Goal: Task Accomplishment & Management: Use online tool/utility

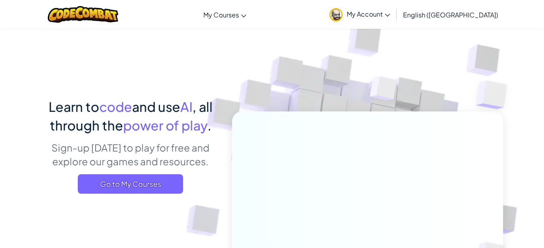
click at [151, 190] on span "Go to My Courses" at bounding box center [130, 183] width 105 height 19
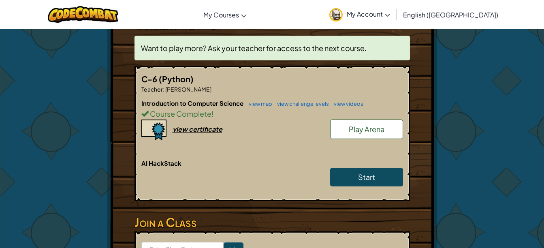
scroll to position [150, 0]
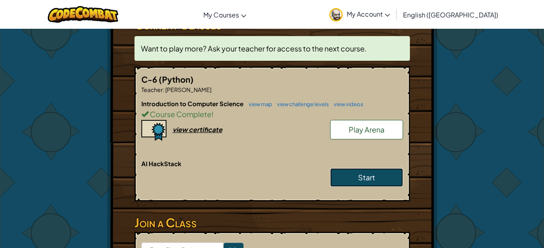
click at [361, 177] on span "Start" at bounding box center [366, 177] width 17 height 9
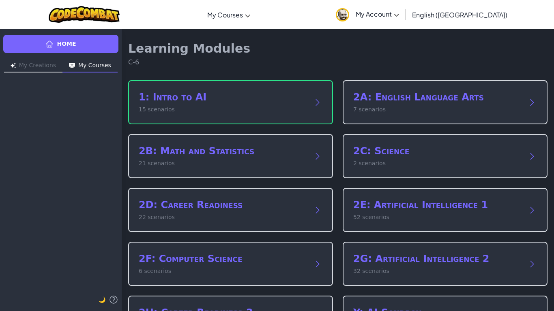
click at [275, 97] on h2 "1: Intro to AI" at bounding box center [222, 97] width 167 height 13
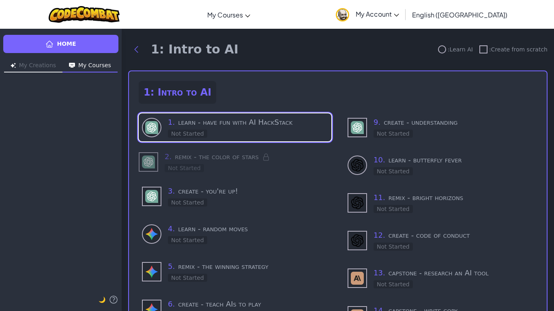
click at [282, 122] on h3 "1 . learn - have fun with AI HackStack" at bounding box center [248, 122] width 160 height 11
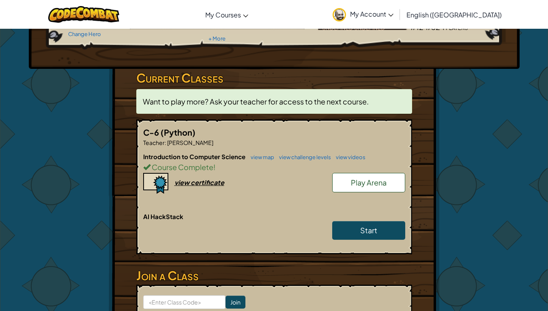
scroll to position [118, 0]
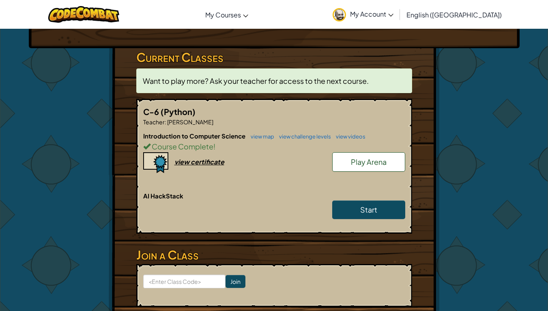
click at [359, 159] on span "Play Arena" at bounding box center [369, 161] width 36 height 9
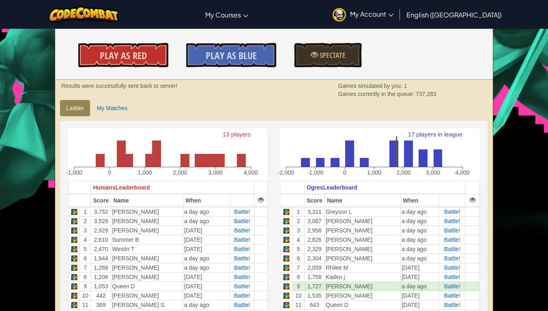
scroll to position [123, 0]
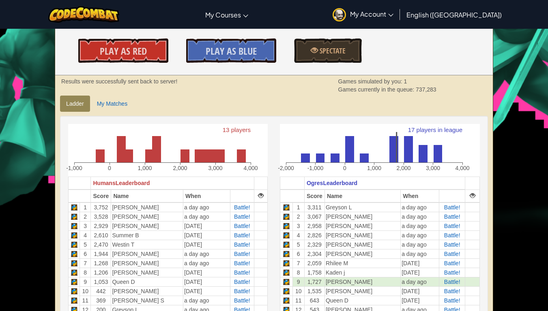
click at [359, 159] on icon "17 players in league -2,000 -1,000 0 1,000 2,000 3,000 4,000" at bounding box center [375, 149] width 191 height 51
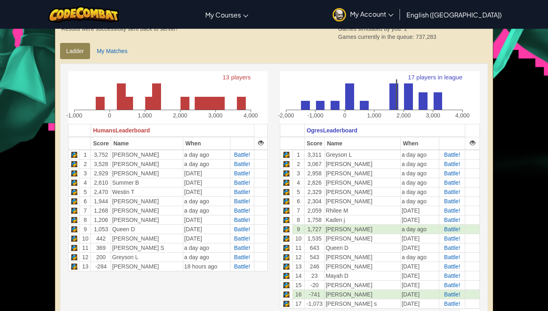
scroll to position [176, 0]
click at [449, 228] on span "Battle!" at bounding box center [452, 229] width 16 height 6
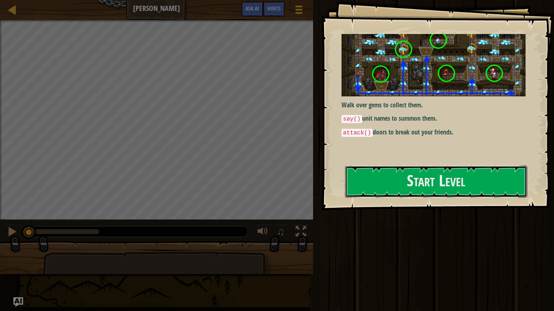
click at [473, 184] on button "Start Level" at bounding box center [436, 182] width 182 height 32
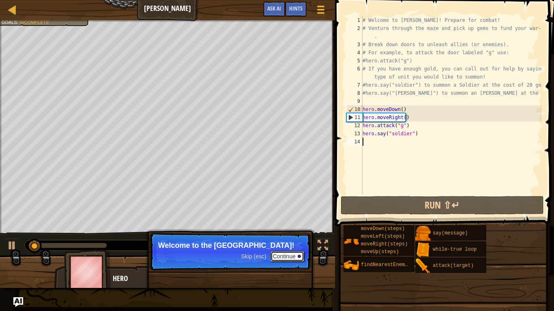
click at [291, 248] on button "Continue" at bounding box center [287, 256] width 34 height 11
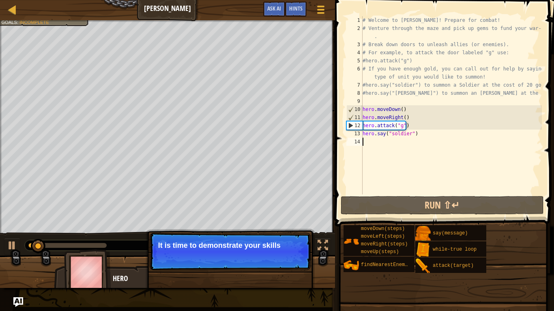
click at [292, 248] on p "Skip (esc) Continue It is time to demonstrate your skills" at bounding box center [230, 251] width 161 height 37
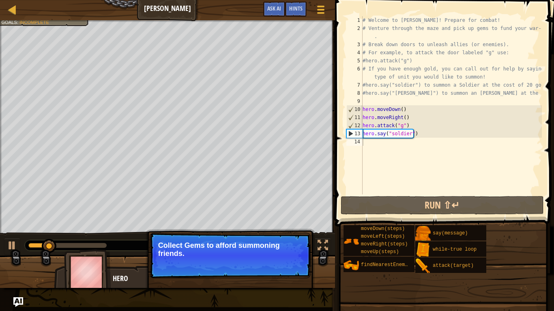
click at [292, 248] on p "Skip (esc) Continue Collect Gems to afford summoning friends." at bounding box center [230, 255] width 161 height 45
click at [294, 248] on p "Skip (esc) Continue Collect Gems to afford summoning friends." at bounding box center [230, 255] width 161 height 45
click at [294, 248] on button "Continue" at bounding box center [287, 264] width 34 height 11
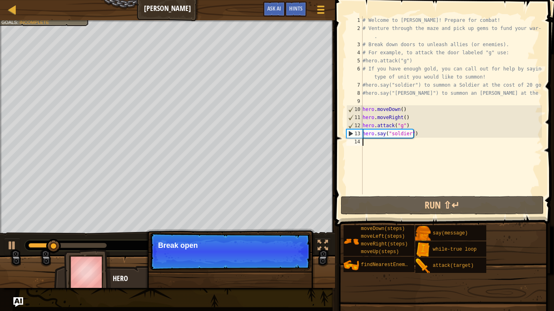
click at [296, 248] on p "Skip (esc) Continue Break open" at bounding box center [230, 251] width 161 height 37
click at [296, 248] on p "Skip (esc) Continue Break open doors to" at bounding box center [230, 251] width 161 height 37
click at [296, 248] on p "Skip (esc) Continue Break open doors to free" at bounding box center [230, 251] width 161 height 37
click at [296, 248] on p "Skip (esc) Continue Break open doors to free friend" at bounding box center [230, 251] width 161 height 37
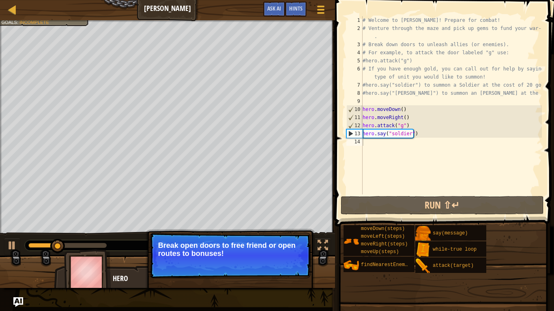
click at [298, 248] on p "Skip (esc) Continue Break open doors to free friend or open routes to bonuses!" at bounding box center [230, 255] width 161 height 45
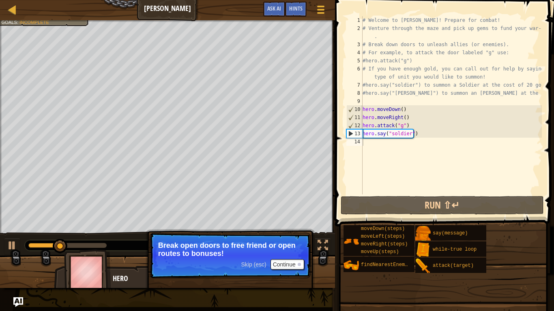
click at [298, 248] on p "Skip (esc) Continue Break open doors to free friend or open routes to bonuses!" at bounding box center [230, 255] width 161 height 45
click at [297, 248] on button "Continue" at bounding box center [287, 264] width 34 height 11
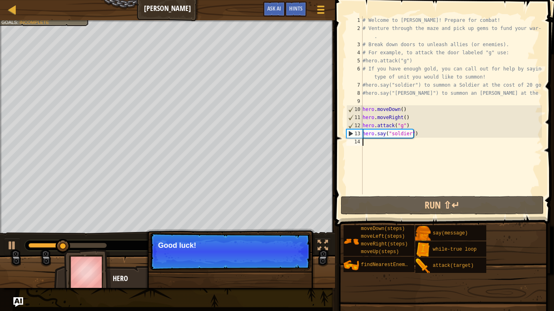
click at [297, 248] on p "Skip (esc) Continue Good luck!" at bounding box center [230, 251] width 161 height 37
click at [298, 248] on button "Continue" at bounding box center [287, 256] width 34 height 11
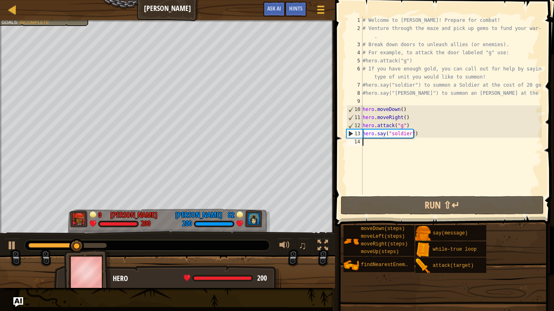
click at [386, 150] on div "# Welcome to [PERSON_NAME]! Prepare for combat! # Venture through the maze and …" at bounding box center [451, 113] width 181 height 195
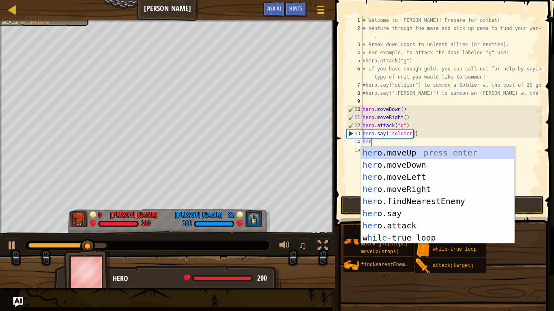
scroll to position [4, 0]
click at [13, 246] on div at bounding box center [12, 245] width 11 height 11
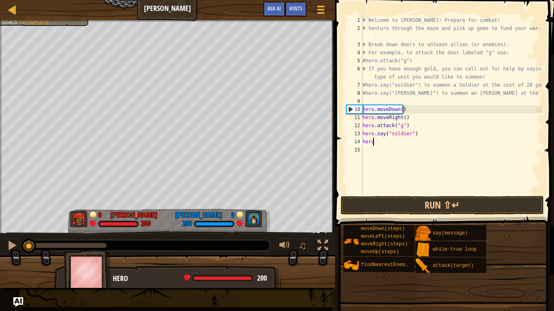
drag, startPoint x: 93, startPoint y: 245, endPoint x: 2, endPoint y: 259, distance: 91.9
click at [2, 248] on div "Defeat the enemy hero in 90 seconds. Your hero must survive. Goals : Incomplete…" at bounding box center [277, 154] width 554 height 268
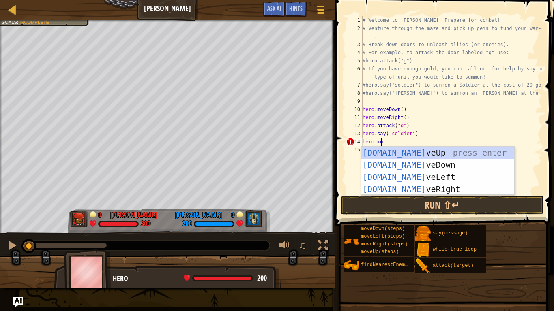
type textarea "hero.move"
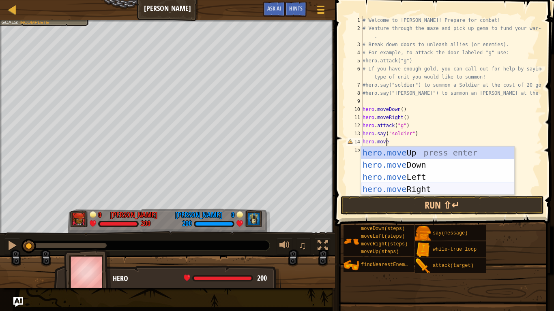
click at [429, 187] on div "hero.move Up press enter hero.move Down press enter hero.move Left press enter …" at bounding box center [437, 183] width 153 height 73
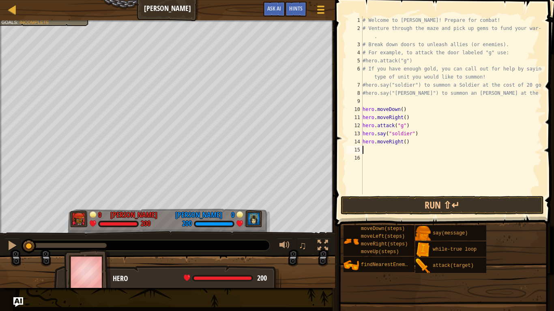
click at [403, 143] on div "# Welcome to [PERSON_NAME]! Prepare for combat! # Venture through the maze and …" at bounding box center [451, 113] width 181 height 195
type textarea "hero.moveRight(4)"
click at [387, 148] on div "# Welcome to [PERSON_NAME]! Prepare for combat! # Venture through the maze and …" at bounding box center [451, 113] width 181 height 195
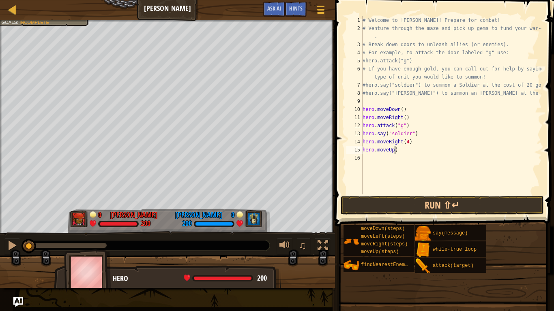
type textarea "hero.moveUp()"
click at [388, 159] on div "# Welcome to [PERSON_NAME]! Prepare for combat! # Venture through the maze and …" at bounding box center [451, 113] width 181 height 195
type textarea "hero.attack("h")"
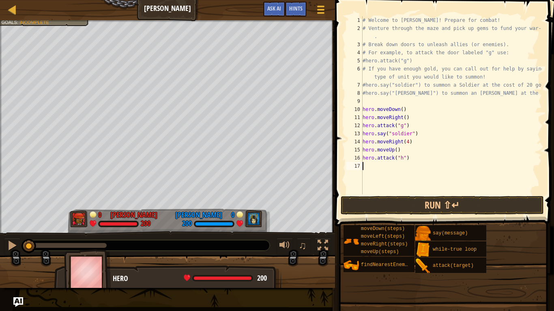
click at [385, 167] on div "# Welcome to [PERSON_NAME]! Prepare for combat! # Venture through the maze and …" at bounding box center [451, 113] width 181 height 195
type textarea "hero.attack("i")"
click at [378, 176] on div "# Welcome to [PERSON_NAME]! Prepare for combat! # Venture through the maze and …" at bounding box center [451, 113] width 181 height 195
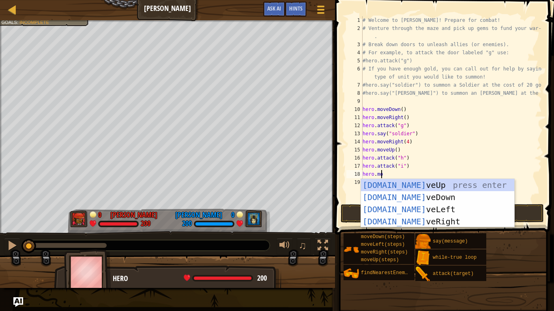
scroll to position [4, 1]
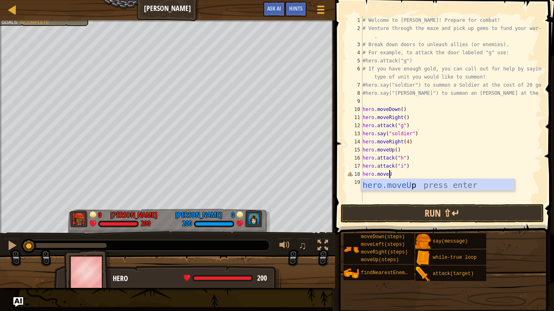
type textarea "hero.moveUp"
click at [394, 183] on div "hero.moveUp press enter" at bounding box center [437, 197] width 153 height 36
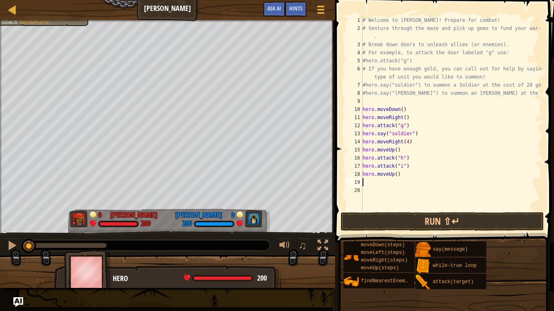
scroll to position [4, 0]
click at [394, 174] on div "# Welcome to [PERSON_NAME]! Prepare for combat! # Venture through the maze and …" at bounding box center [451, 121] width 181 height 211
type textarea "hero.moveUp()"
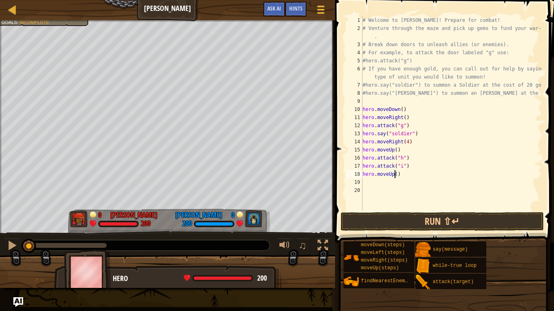
click at [392, 182] on div "# Welcome to [PERSON_NAME]! Prepare for combat! # Venture through the maze and …" at bounding box center [451, 121] width 181 height 211
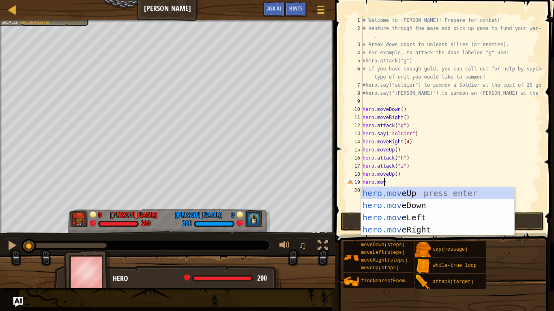
scroll to position [4, 1]
type textarea "hero.move"
click at [424, 218] on div "hero.move Up press enter hero.move Down press enter hero.move Left press enter …" at bounding box center [437, 223] width 153 height 73
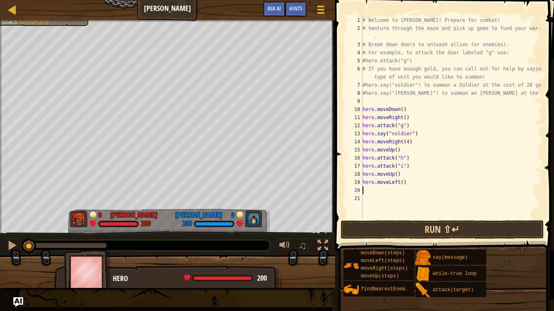
scroll to position [4, 0]
click at [399, 181] on div "# Welcome to [PERSON_NAME]! Prepare for combat! # Venture through the maze and …" at bounding box center [451, 125] width 181 height 219
type textarea "hero.moveLeft(2)"
click at [386, 191] on div "# Welcome to [PERSON_NAME]! Prepare for combat! # Venture through the maze and …" at bounding box center [451, 125] width 181 height 219
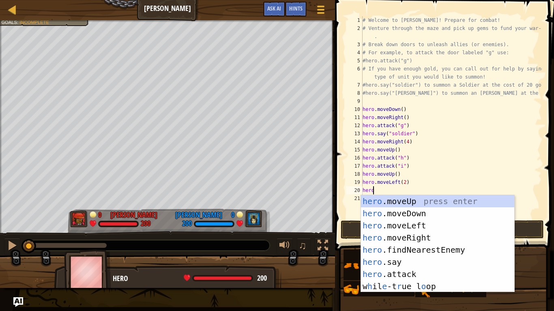
scroll to position [4, 0]
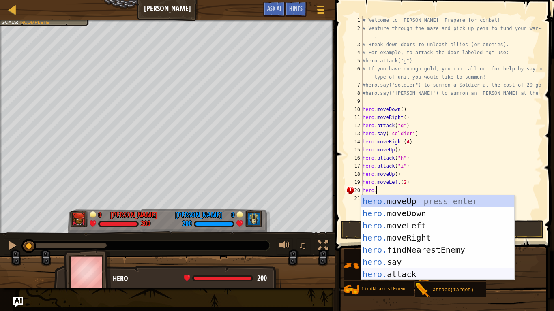
click at [418, 248] on div "hero. moveUp press enter hero. moveDown press enter hero. moveLeft press enter …" at bounding box center [437, 249] width 153 height 109
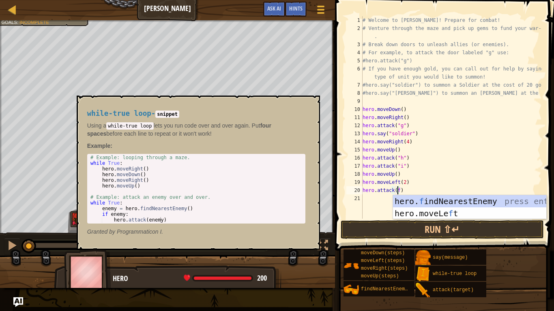
scroll to position [4, 2]
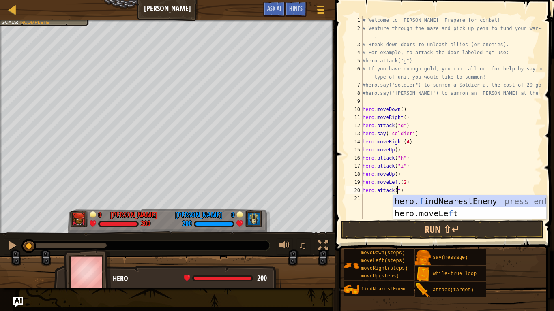
click at [394, 193] on div "# Welcome to [PERSON_NAME]! Prepare for combat! # Venture through the maze and …" at bounding box center [451, 125] width 181 height 219
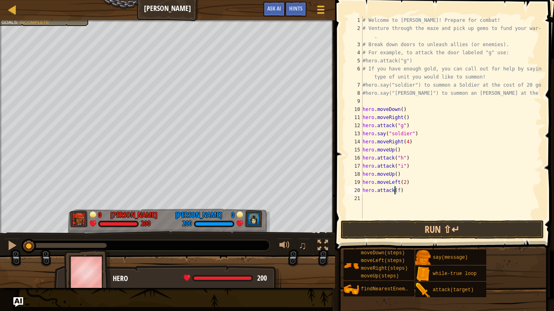
scroll to position [4, 3]
type textarea "hero.attack("f")"
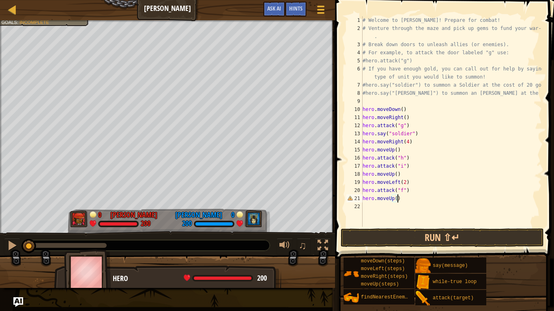
scroll to position [4, 2]
type textarea "hero.moveUp()"
click at [411, 234] on button "Run ⇧↵" at bounding box center [442, 238] width 203 height 19
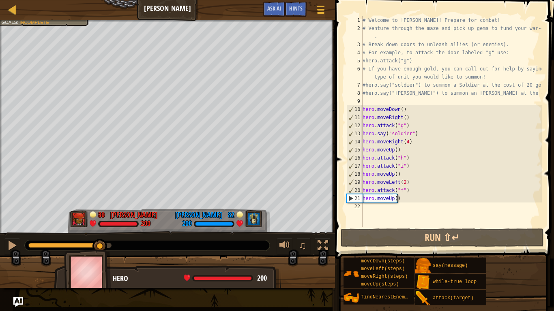
drag, startPoint x: 46, startPoint y: 250, endPoint x: 102, endPoint y: 269, distance: 59.5
click at [102, 248] on div "Defeat the enemy hero in 90 seconds. Your hero must survive. Goals : Incomplete…" at bounding box center [277, 154] width 554 height 268
click at [385, 214] on div "# Welcome to [PERSON_NAME]! Prepare for combat! # Venture through the maze and …" at bounding box center [451, 129] width 181 height 227
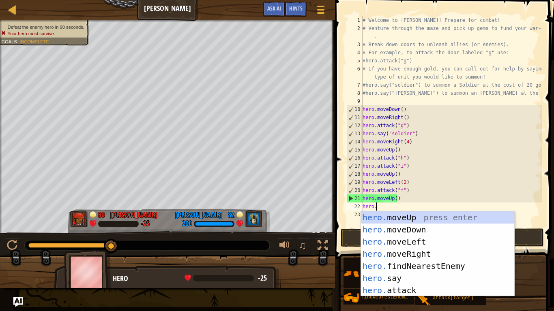
scroll to position [4, 1]
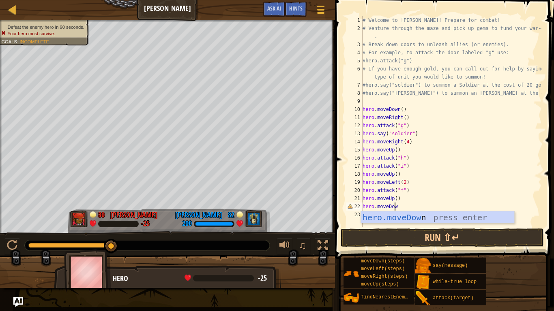
type textarea "hero.moveDown"
click at [385, 214] on div "hero.moveDown press enter" at bounding box center [437, 230] width 153 height 36
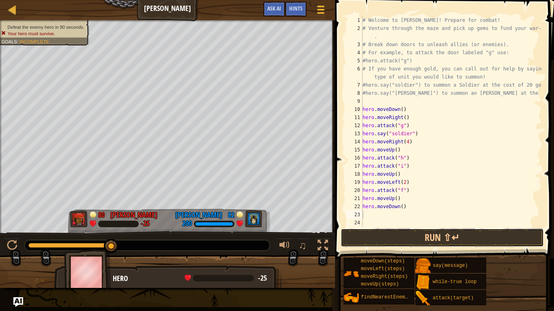
click at [394, 236] on button "Run ⇧↵" at bounding box center [442, 238] width 203 height 19
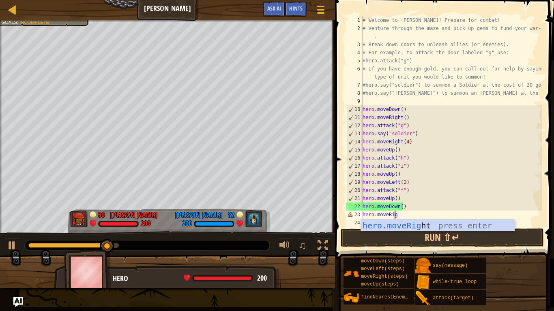
type textarea "hero.moveRight"
click at [386, 222] on div "hero.moveRight press enter" at bounding box center [437, 238] width 153 height 36
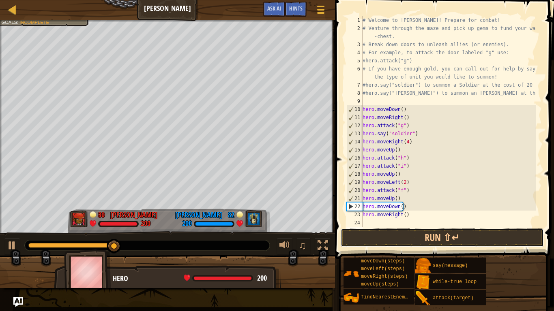
click at [398, 240] on button "Run ⇧↵" at bounding box center [442, 238] width 203 height 19
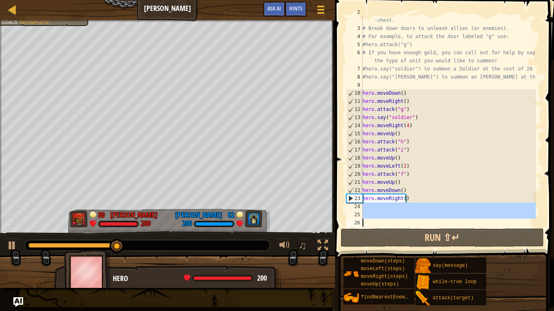
scroll to position [16, 0]
drag, startPoint x: 417, startPoint y: 221, endPoint x: 337, endPoint y: 229, distance: 80.3
click at [337, 229] on div "2 3 4 5 6 7 8 9 10 11 12 13 14 15 16 17 18 19 20 21 22 23 24 25 26 # Venture th…" at bounding box center [442, 145] width 221 height 283
click at [337, 229] on span at bounding box center [444, 117] width 225 height 283
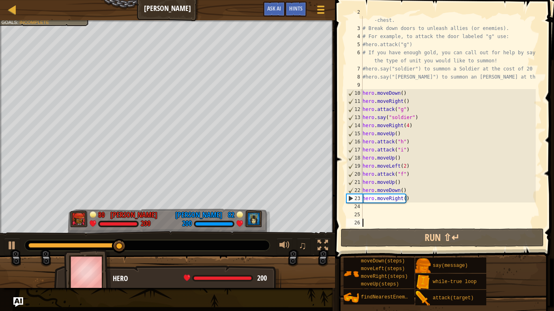
scroll to position [8, 0]
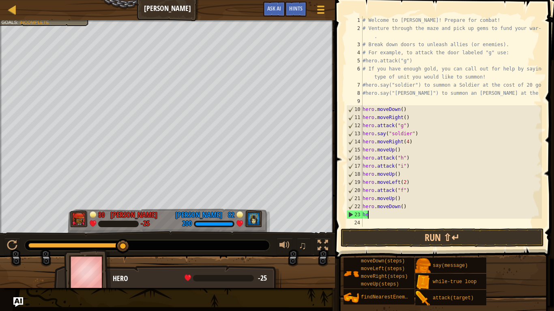
type textarea "h"
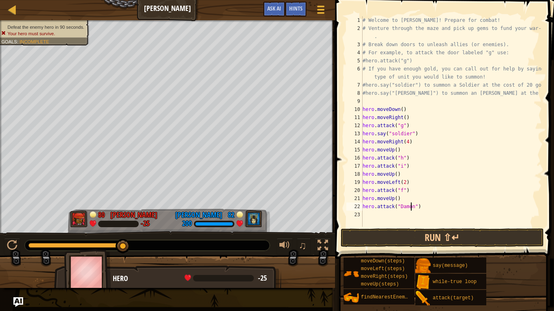
scroll to position [4, 4]
click at [426, 230] on button "Run ⇧↵" at bounding box center [442, 238] width 203 height 19
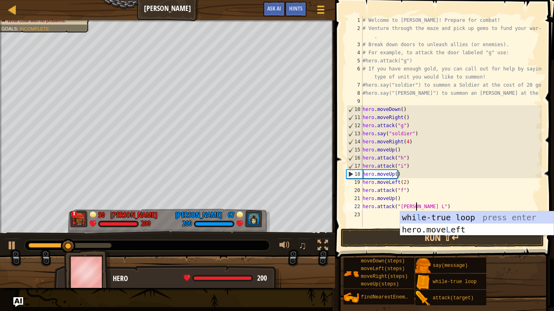
scroll to position [4, 4]
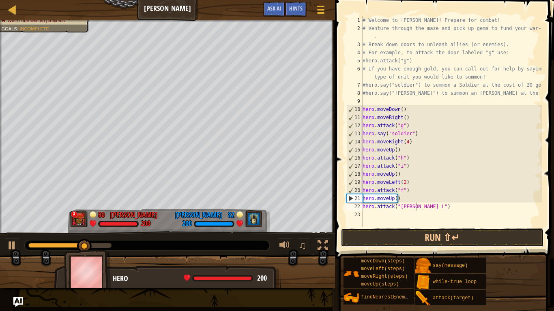
click at [403, 242] on button "Run ⇧↵" at bounding box center [442, 238] width 203 height 19
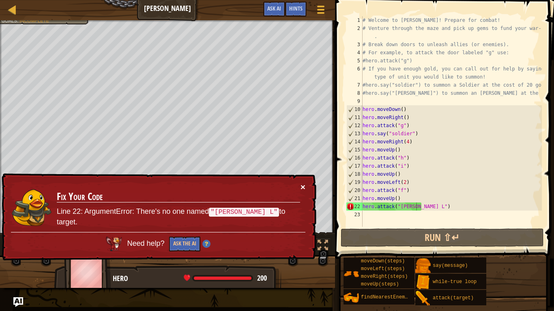
click at [302, 185] on button "×" at bounding box center [302, 187] width 5 height 9
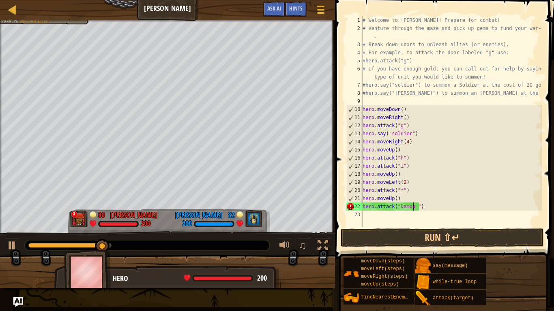
scroll to position [4, 4]
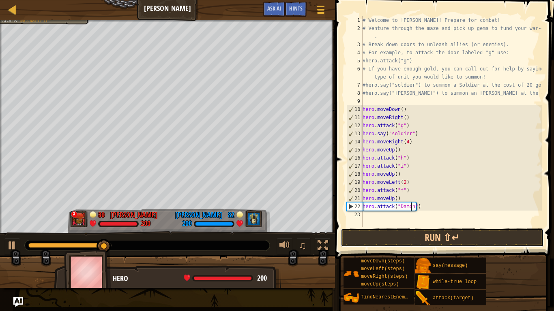
click at [415, 234] on button "Run ⇧↵" at bounding box center [442, 238] width 203 height 19
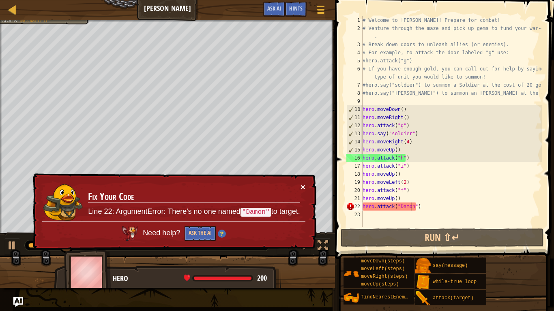
click at [303, 186] on button "×" at bounding box center [302, 188] width 5 height 9
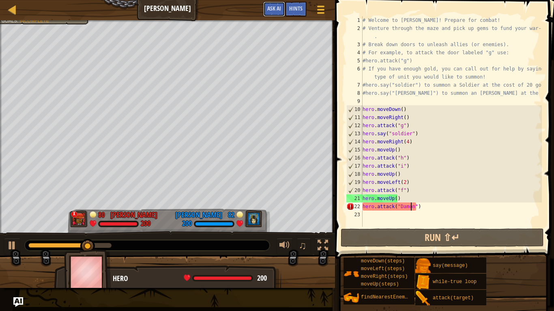
click at [269, 8] on span "Ask AI" at bounding box center [274, 8] width 14 height 8
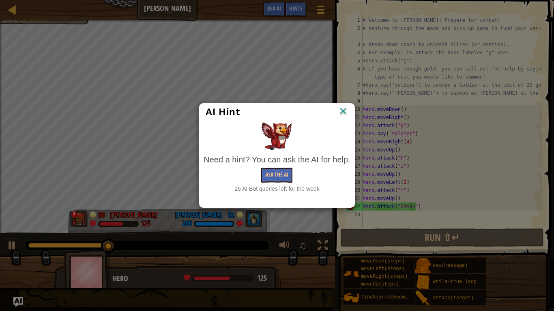
click at [343, 113] on img at bounding box center [343, 112] width 11 height 12
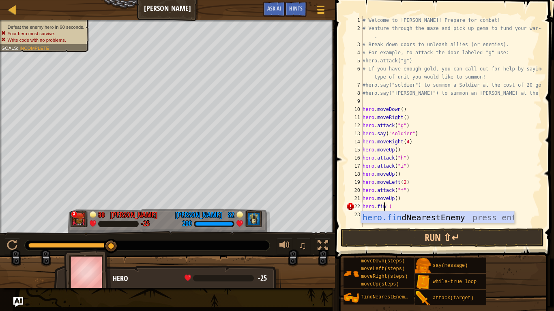
scroll to position [4, 2]
click at [435, 219] on div "hero.find NearestEnemy press enter" at bounding box center [437, 230] width 153 height 36
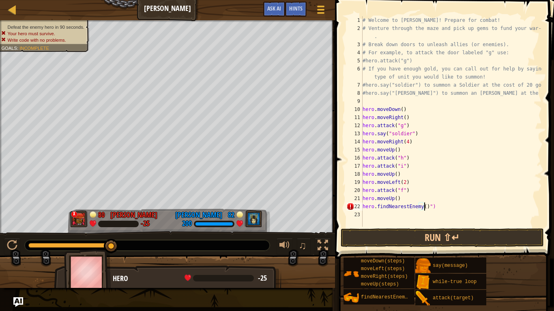
click at [429, 205] on div "# Welcome to [PERSON_NAME]! Prepare for combat! # Venture through the maze and …" at bounding box center [451, 129] width 181 height 227
type textarea "hero.findNearestEnemy()"
click at [440, 240] on button "Run ⇧↵" at bounding box center [442, 238] width 203 height 19
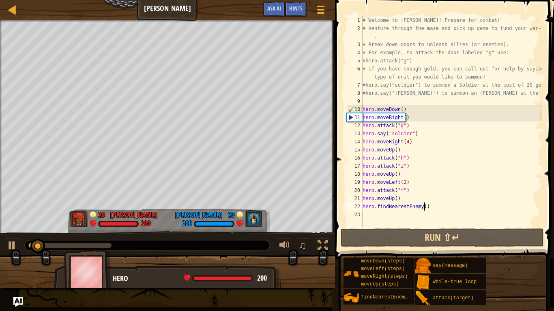
click at [379, 217] on div "# Welcome to [PERSON_NAME]! Prepare for combat! # Venture through the maze and …" at bounding box center [451, 129] width 181 height 227
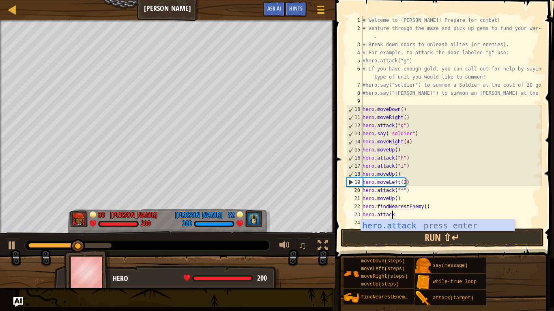
scroll to position [4, 2]
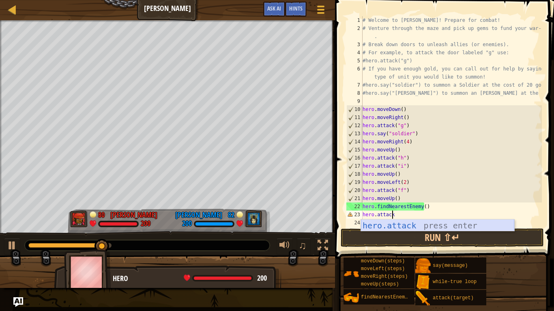
click at [386, 224] on div "hero.attack press enter" at bounding box center [437, 238] width 153 height 36
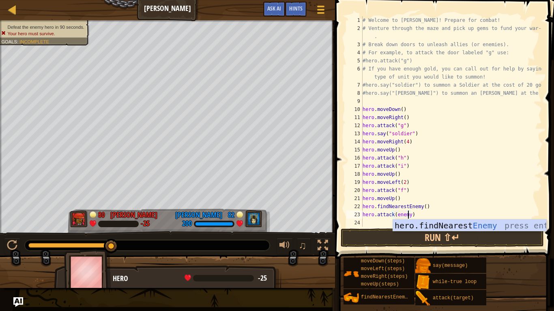
scroll to position [4, 4]
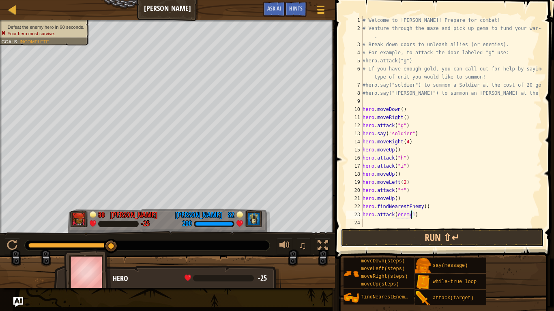
click at [422, 235] on button "Run ⇧↵" at bounding box center [442, 238] width 203 height 19
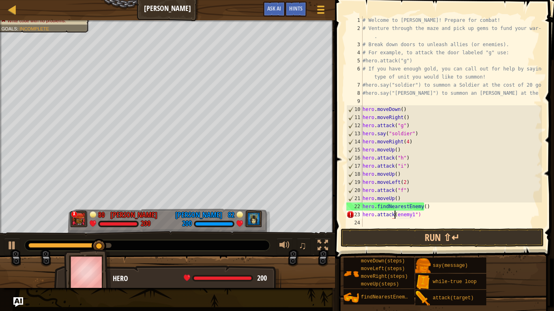
scroll to position [4, 3]
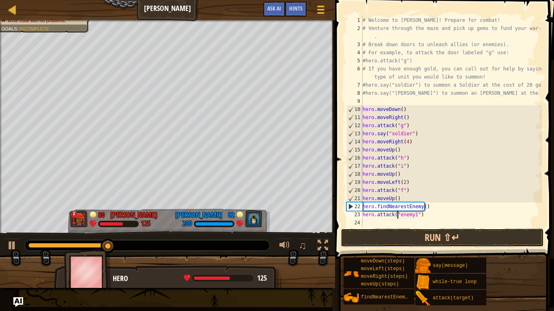
click at [423, 236] on button "Run ⇧↵" at bounding box center [442, 238] width 203 height 19
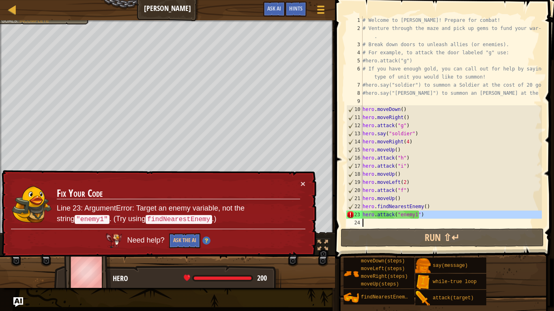
click at [329, 222] on div "Ladder Wakka Maul Game Menu Done Hints Ask AI 1 ההההההההההההההההההההההההההההההה…" at bounding box center [277, 155] width 554 height 311
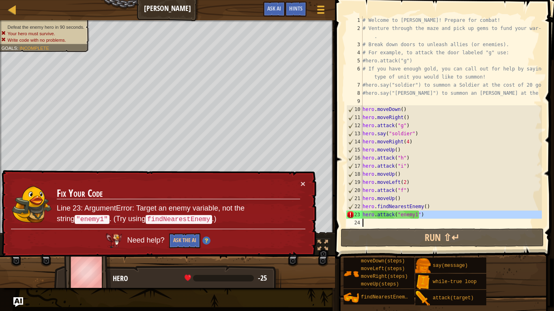
click at [362, 215] on div "# Welcome to [PERSON_NAME]! Prepare for combat! # Venture through the maze and …" at bounding box center [451, 129] width 181 height 227
click at [417, 213] on div "# Welcome to [PERSON_NAME]! Prepare for combat! # Venture through the maze and …" at bounding box center [451, 129] width 181 height 227
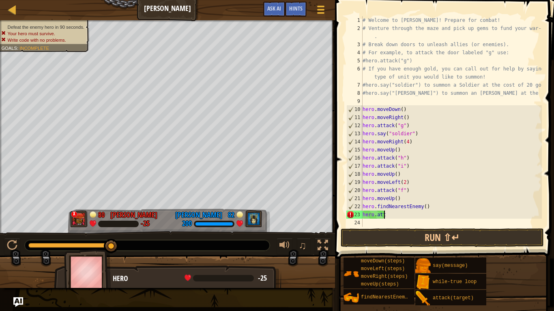
scroll to position [4, 0]
type textarea "h"
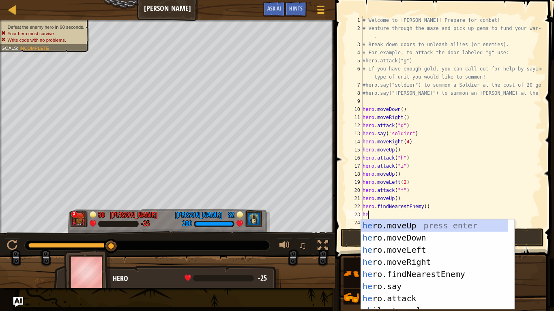
type textarea "hero"
click at [452, 248] on div "hero .moveUp press enter hero .moveDown press enter hero .moveLeft press enter …" at bounding box center [434, 277] width 147 height 115
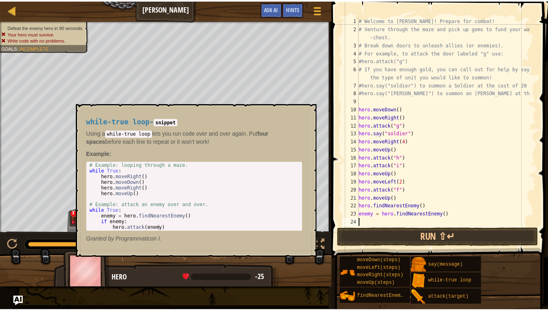
scroll to position [0, 0]
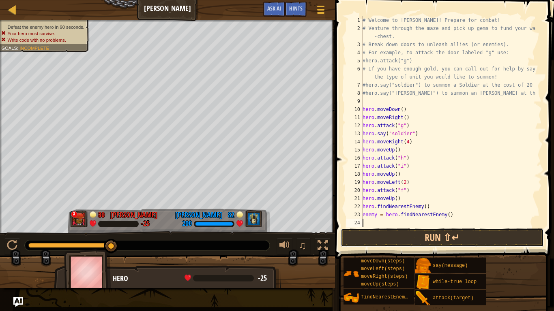
click at [426, 236] on button "Run ⇧↵" at bounding box center [442, 238] width 203 height 19
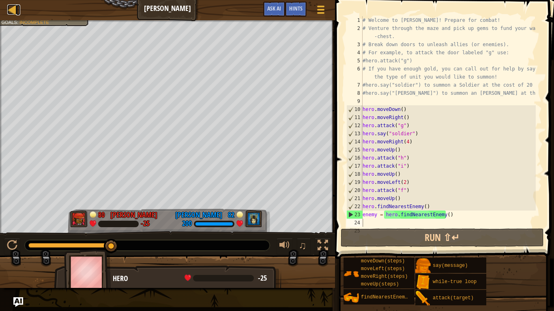
click at [15, 14] on div at bounding box center [12, 9] width 10 height 10
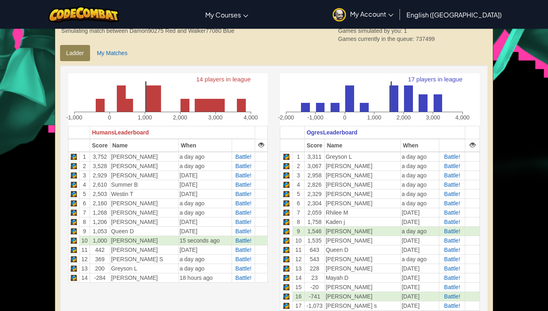
scroll to position [185, 0]
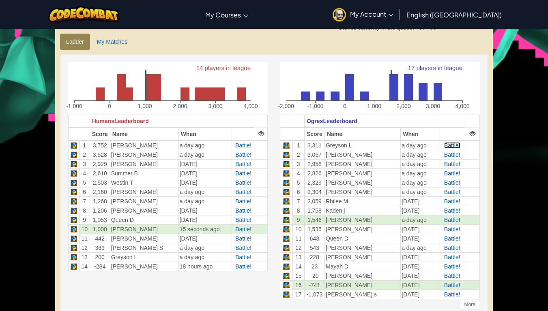
click at [452, 146] on span "Battle!" at bounding box center [452, 145] width 16 height 6
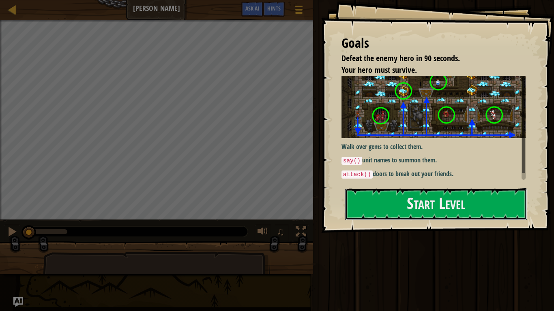
click at [465, 193] on button "Start Level" at bounding box center [436, 205] width 182 height 32
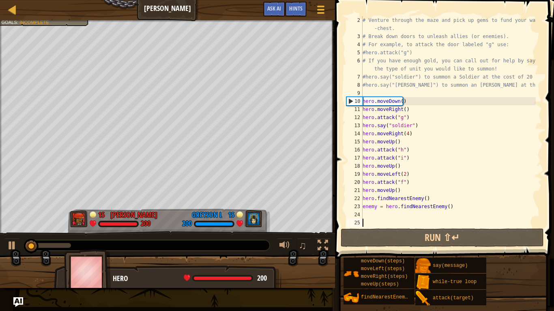
scroll to position [8, 0]
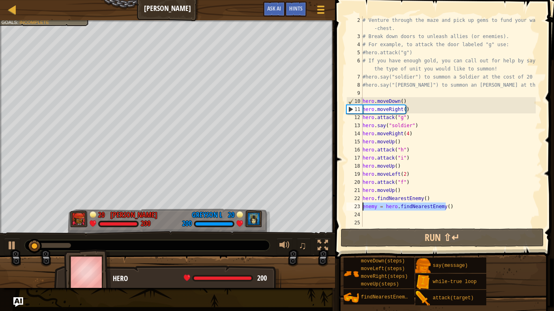
drag, startPoint x: 455, startPoint y: 207, endPoint x: 361, endPoint y: 206, distance: 94.5
click at [361, 206] on div "2 3 4 5 6 7 8 9 10 11 12 13 14 15 16 17 18 19 20 21 22 23 24 25 # Venture throu…" at bounding box center [443, 121] width 197 height 211
type textarea "enemy = hero.findNearestEnemy()"
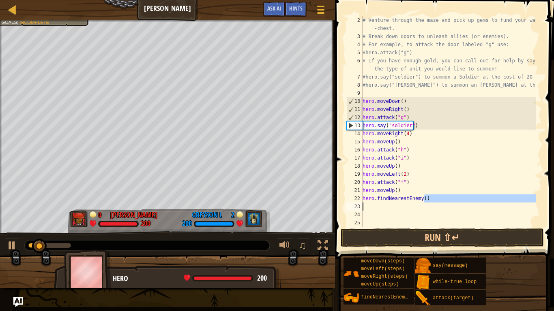
drag, startPoint x: 427, startPoint y: 199, endPoint x: 351, endPoint y: 204, distance: 76.4
click at [351, 204] on div "2 3 4 5 6 7 8 9 10 11 12 13 14 15 16 17 18 19 20 21 22 23 24 25 # Venture throu…" at bounding box center [443, 121] width 197 height 211
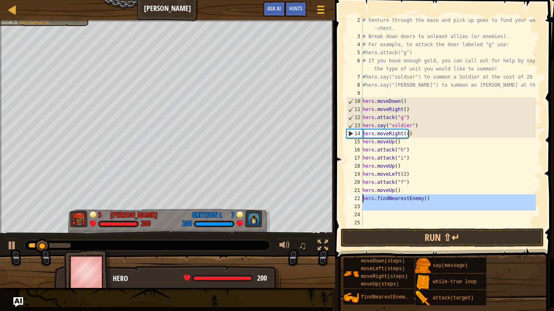
drag, startPoint x: 351, startPoint y: 204, endPoint x: 353, endPoint y: 195, distance: 8.7
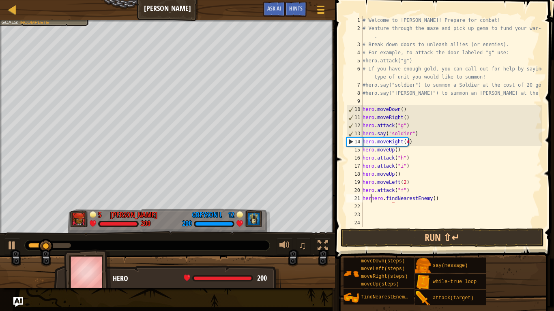
type textarea "hero.findNearestEnemy()"
type textarea "h"
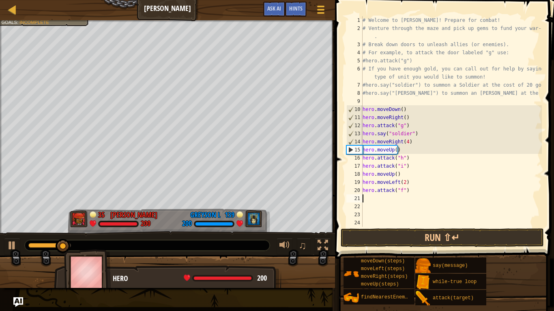
type textarea "hero.attack("f")"
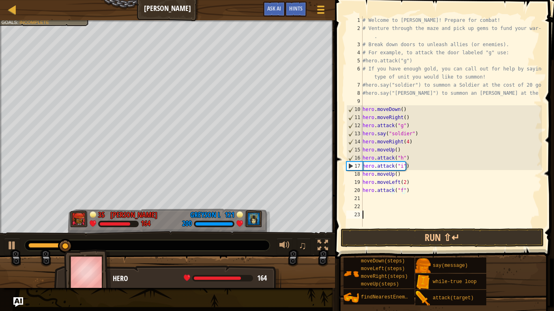
click at [370, 218] on div "# Welcome to [PERSON_NAME]! Prepare for combat! # Venture through the maze and …" at bounding box center [451, 129] width 181 height 227
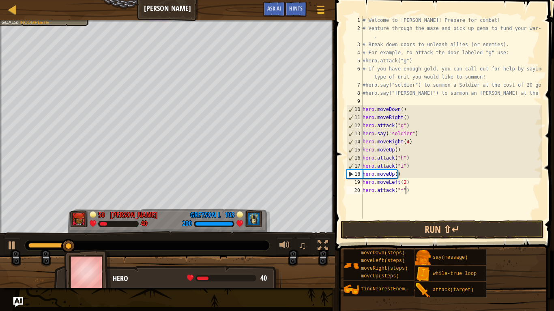
type textarea "hero.attack("f")"
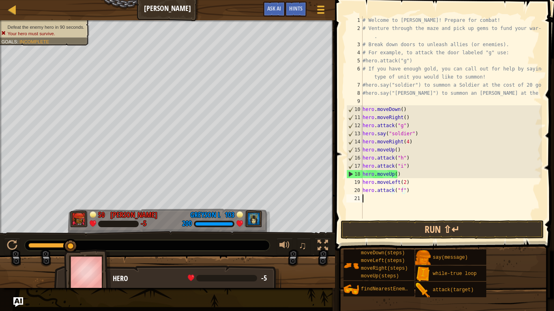
click at [372, 205] on div "# Welcome to [PERSON_NAME]! Prepare for combat! # Venture through the maze and …" at bounding box center [451, 125] width 181 height 219
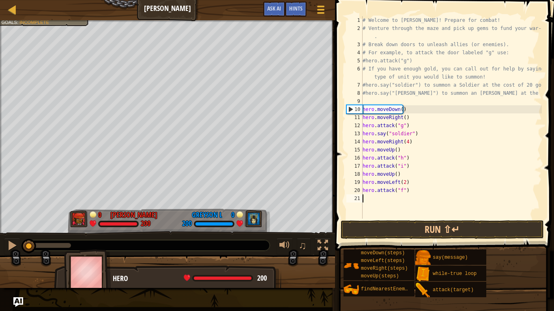
drag, startPoint x: 71, startPoint y: 244, endPoint x: 17, endPoint y: 244, distance: 54.3
click at [17, 244] on div "♫" at bounding box center [167, 243] width 335 height 24
click at [407, 193] on div "# Welcome to [PERSON_NAME]! Prepare for combat! # Venture through the maze and …" at bounding box center [451, 125] width 181 height 219
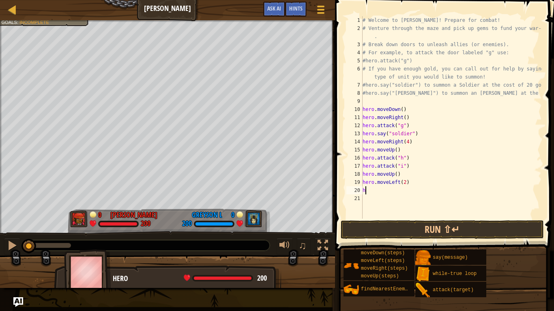
type textarea "h"
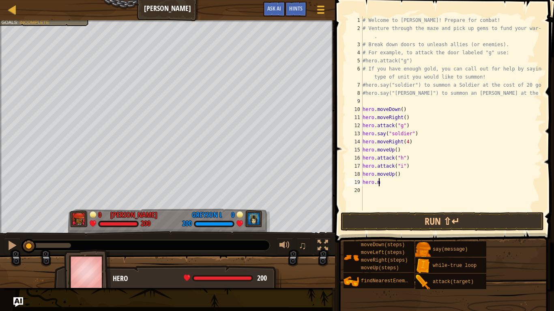
type textarea "h"
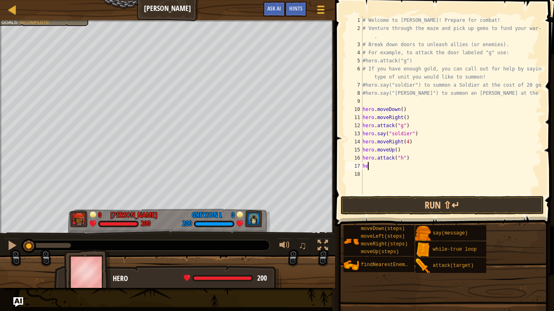
type textarea "h"
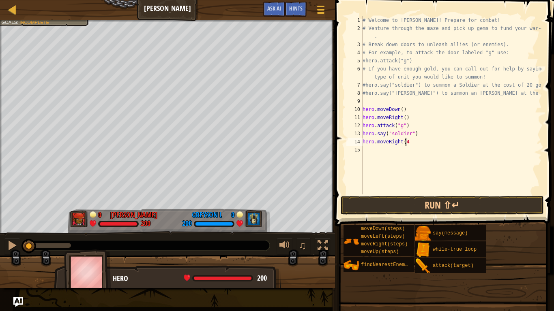
type textarea "hero.moveRight(4)"
click at [379, 157] on div "# Welcome to [PERSON_NAME]! Prepare for combat! # Venture through the maze and …" at bounding box center [451, 113] width 181 height 195
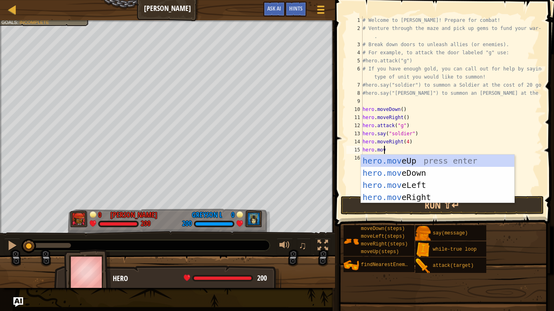
type textarea "hero.move"
click at [384, 159] on div "hero.move Up press enter hero.move Down press enter hero.move Left press enter …" at bounding box center [437, 191] width 153 height 73
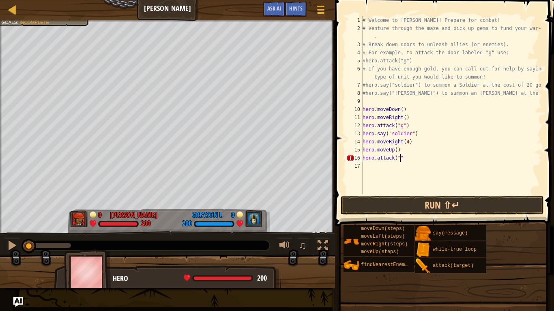
scroll to position [4, 3]
type textarea "hero.attack("h")"
click at [375, 164] on div "# Welcome to [PERSON_NAME]! Prepare for combat! # Venture through the maze and …" at bounding box center [451, 113] width 181 height 195
type textarea "hero.attack("i")"
click at [383, 176] on div "# Welcome to [PERSON_NAME]! Prepare for combat! # Venture through the maze and …" at bounding box center [451, 113] width 181 height 195
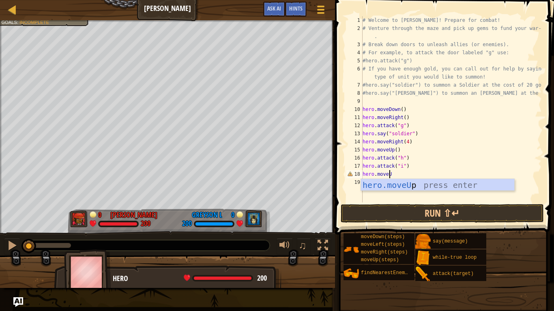
scroll to position [4, 2]
type textarea "hero.moveUp"
click at [386, 182] on div "hero.moveUp press enter" at bounding box center [437, 197] width 153 height 36
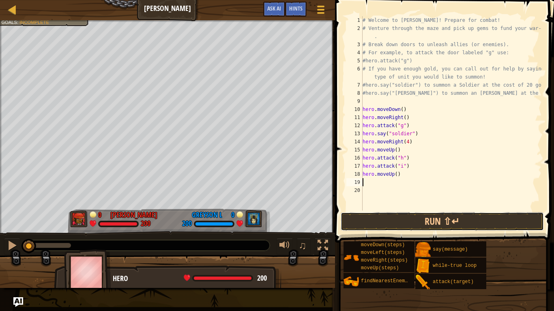
click at [393, 219] on button "Run ⇧↵" at bounding box center [442, 221] width 203 height 19
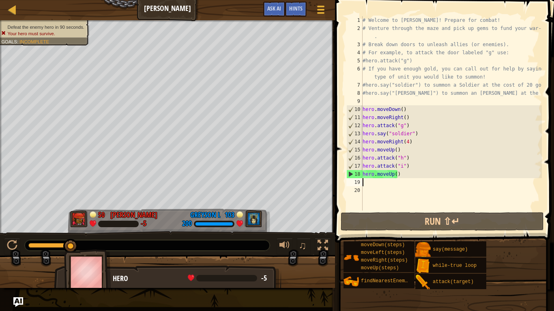
drag, startPoint x: 42, startPoint y: 243, endPoint x: 71, endPoint y: 251, distance: 30.4
click at [71, 248] on div "Defeat the enemy hero in 90 seconds. Your hero must survive. Goals : Incomplete…" at bounding box center [277, 154] width 554 height 268
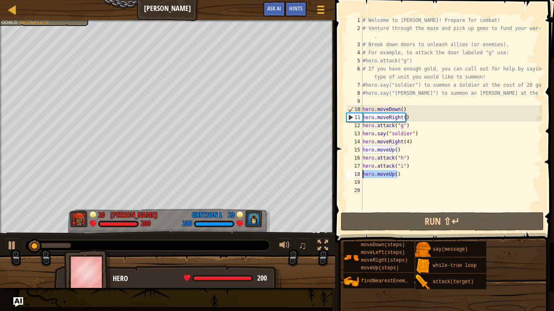
drag, startPoint x: 399, startPoint y: 176, endPoint x: 358, endPoint y: 178, distance: 40.2
click at [358, 178] on div "1 2 3 4 5 6 7 8 9 10 11 12 13 14 15 16 17 18 19 20 # Welcome to [PERSON_NAME]! …" at bounding box center [443, 113] width 197 height 195
type textarea "hero.moveUp()"
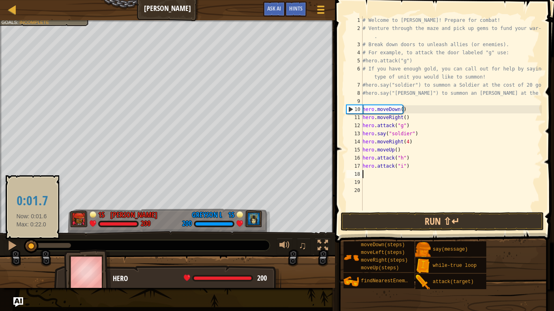
drag, startPoint x: 47, startPoint y: 248, endPoint x: 32, endPoint y: 253, distance: 16.5
click at [32, 248] on div at bounding box center [31, 246] width 15 height 15
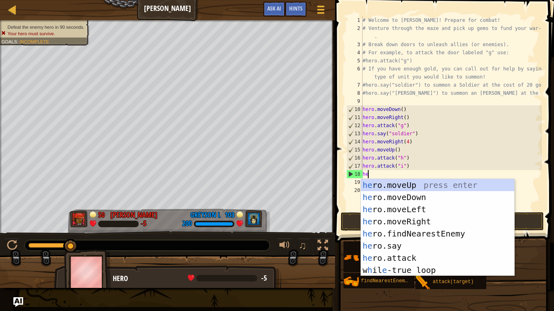
type textarea "hero"
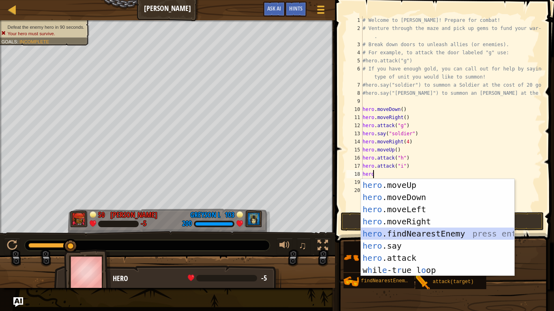
click at [416, 232] on div "hero .moveUp press enter hero .moveDown press enter hero .moveLeft press enter …" at bounding box center [437, 240] width 153 height 122
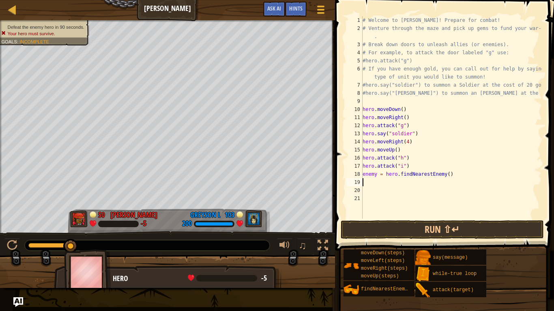
scroll to position [4, 0]
click at [376, 176] on div "# Welcome to [PERSON_NAME]! Prepare for combat! # Venture through the maze and …" at bounding box center [451, 125] width 181 height 219
type textarea "enemy1 = hero.findNearestEnemy()"
click at [377, 188] on div "# Welcome to [PERSON_NAME]! Prepare for combat! # Venture through the maze and …" at bounding box center [451, 125] width 181 height 219
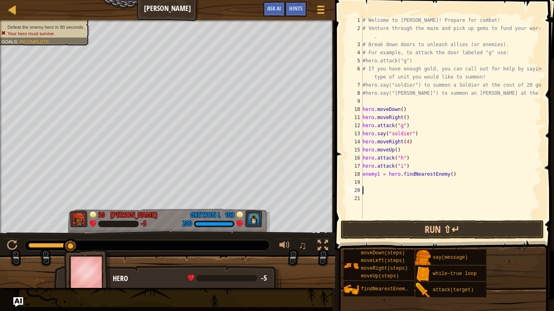
scroll to position [4, 0]
click at [370, 184] on div "# Welcome to [PERSON_NAME]! Prepare for combat! # Venture through the maze and …" at bounding box center [451, 125] width 181 height 219
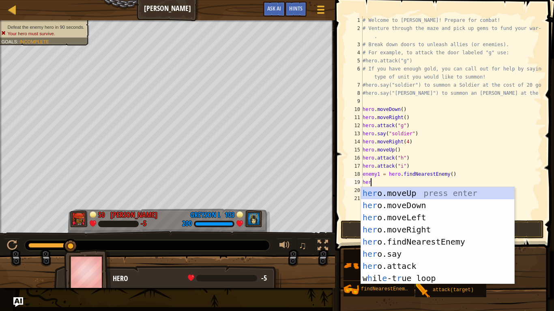
scroll to position [4, 0]
type textarea "hero."
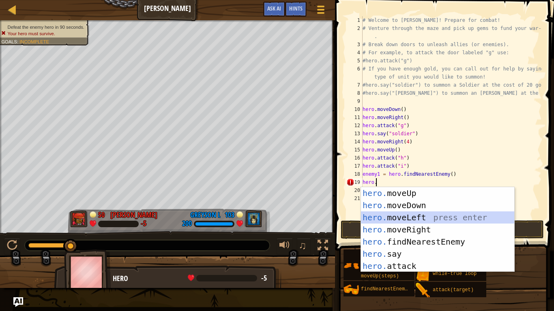
click at [427, 220] on div "hero. moveUp press enter hero. moveDown press enter hero. moveLeft press enter …" at bounding box center [437, 241] width 153 height 109
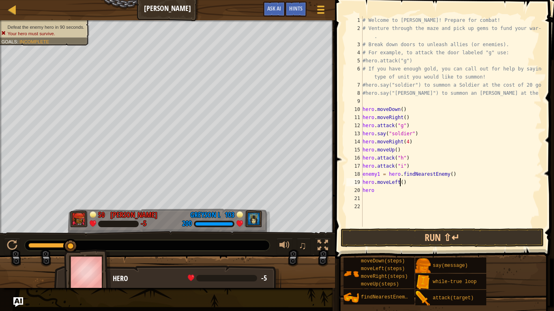
click at [400, 182] on div "# Welcome to [PERSON_NAME]! Prepare for combat! # Venture through the maze and …" at bounding box center [451, 129] width 181 height 227
click at [392, 193] on div "# Welcome to [PERSON_NAME]! Prepare for combat! # Venture through the maze and …" at bounding box center [451, 129] width 181 height 227
click at [397, 189] on div "# Welcome to [PERSON_NAME]! Prepare for combat! # Venture through the maze and …" at bounding box center [451, 129] width 181 height 227
type textarea "hero.attack("f")"
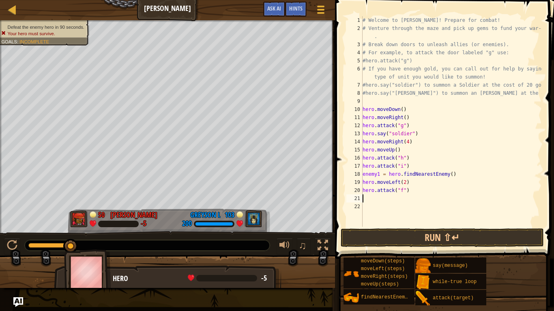
click at [381, 198] on div "# Welcome to [PERSON_NAME]! Prepare for combat! # Venture through the maze and …" at bounding box center [451, 129] width 181 height 227
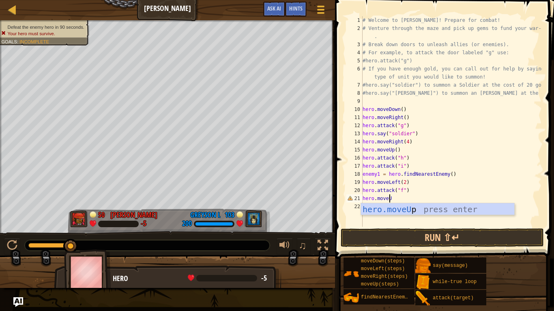
scroll to position [4, 2]
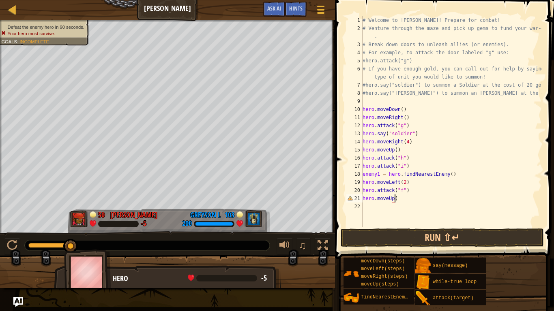
type textarea "hero.moveUp()"
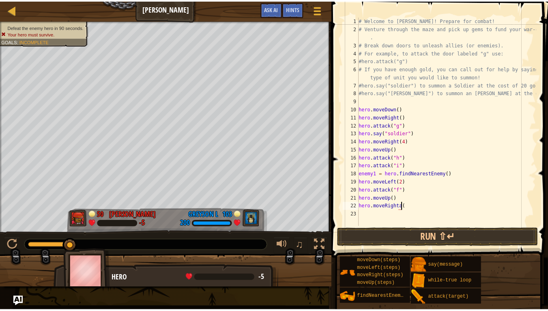
scroll to position [4, 3]
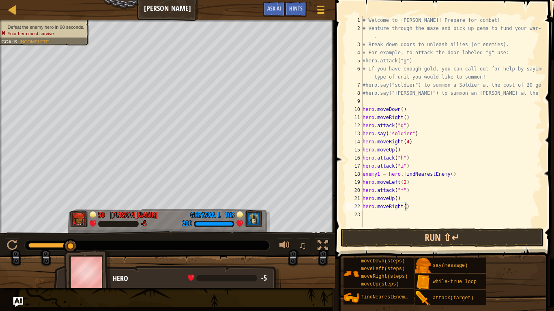
type textarea "hero.moveRight()"
click at [428, 239] on button "Run ⇧↵" at bounding box center [442, 238] width 203 height 19
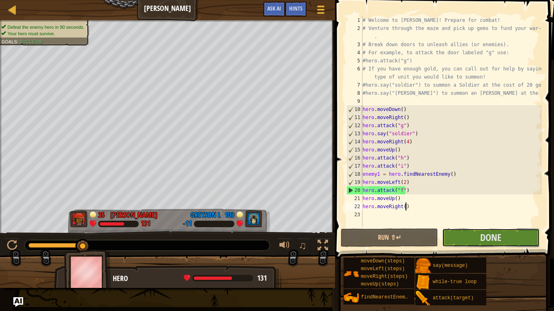
click at [465, 239] on button "Done" at bounding box center [490, 238] width 97 height 19
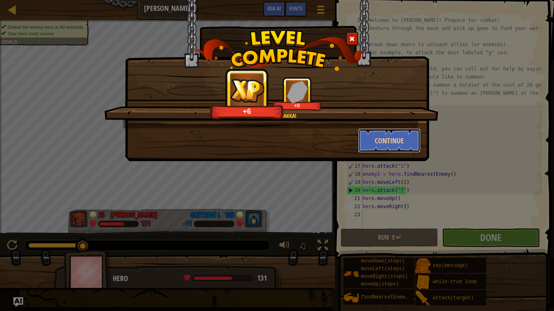
click at [384, 141] on button "Continue" at bounding box center [389, 141] width 63 height 24
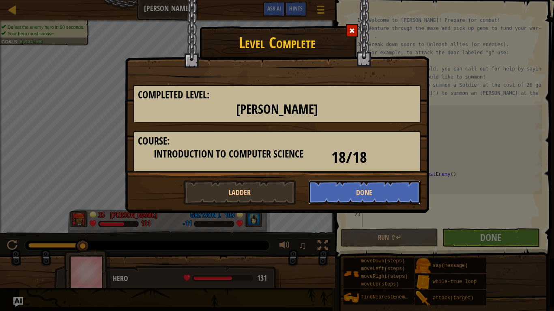
click at [388, 195] on button "Done" at bounding box center [364, 192] width 113 height 24
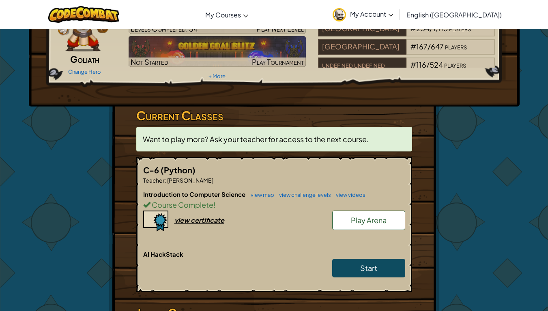
scroll to position [60, 0]
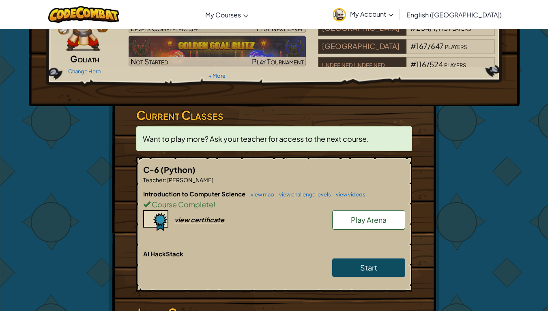
click at [354, 219] on span "Play Arena" at bounding box center [369, 219] width 36 height 9
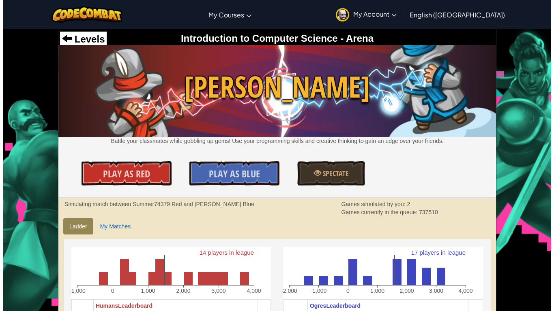
scroll to position [43, 0]
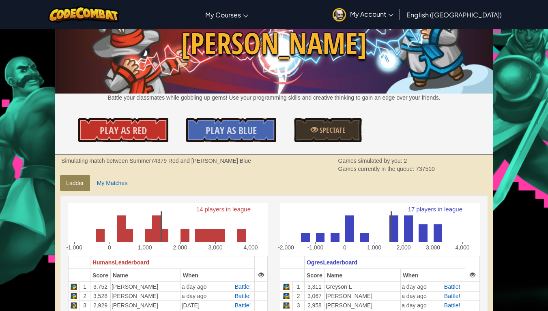
click at [135, 131] on span "Play As Red" at bounding box center [123, 130] width 47 height 13
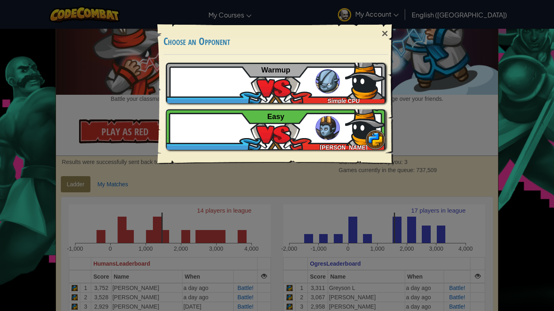
click at [287, 124] on div "Damon90275 [PERSON_NAME] S Easy" at bounding box center [276, 129] width 220 height 41
